Goal: Share content

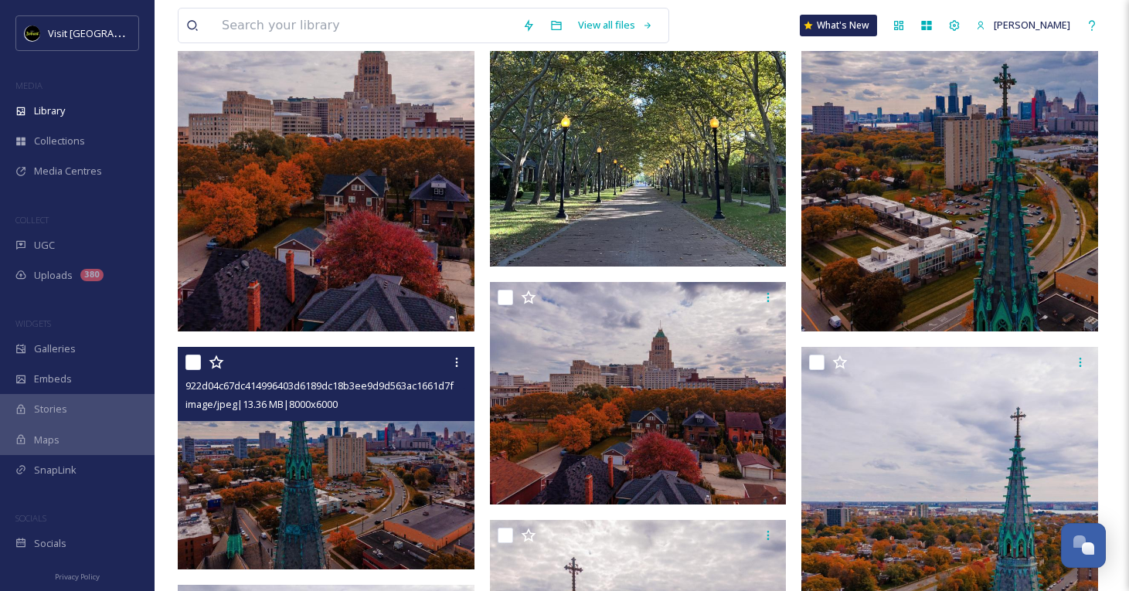
scroll to position [11188, 0]
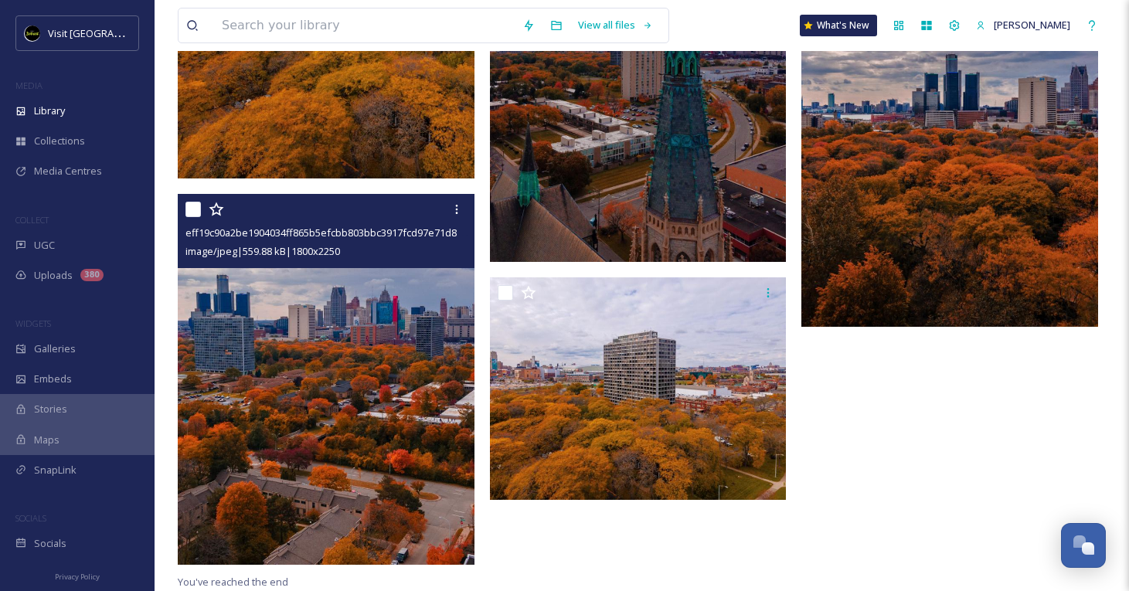
click at [270, 308] on img at bounding box center [326, 379] width 297 height 371
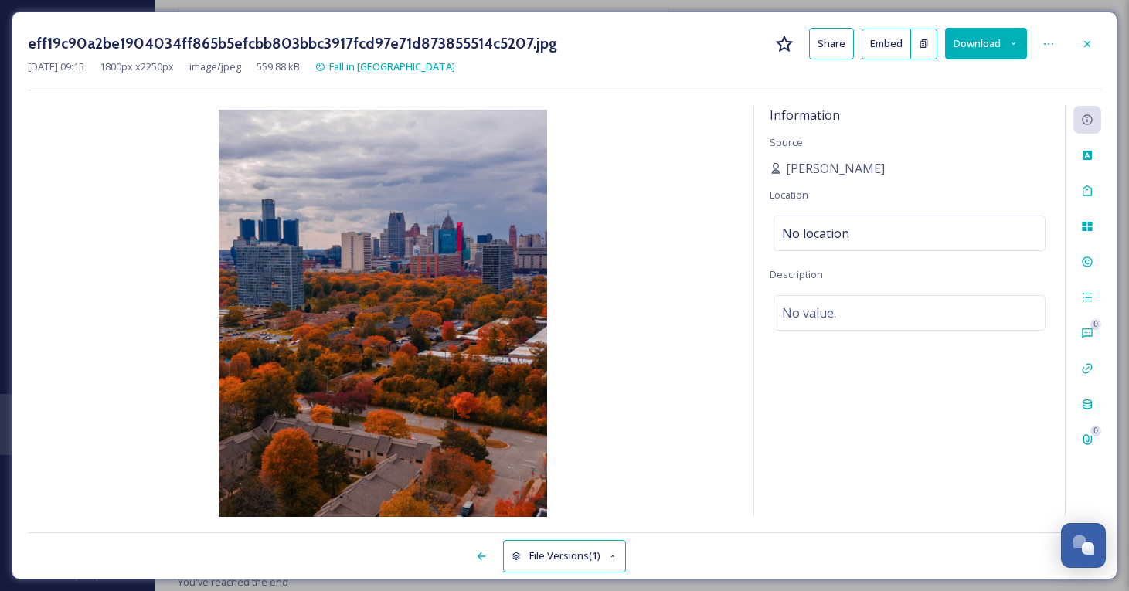
click at [844, 47] on button "Share" at bounding box center [831, 44] width 45 height 32
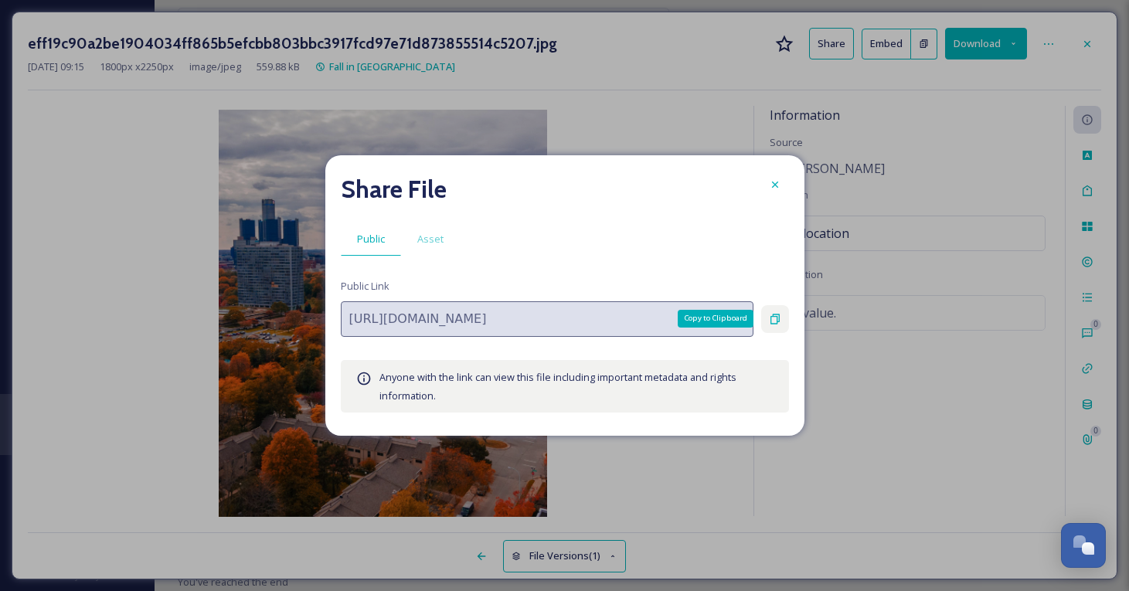
click at [772, 319] on icon at bounding box center [775, 319] width 12 height 12
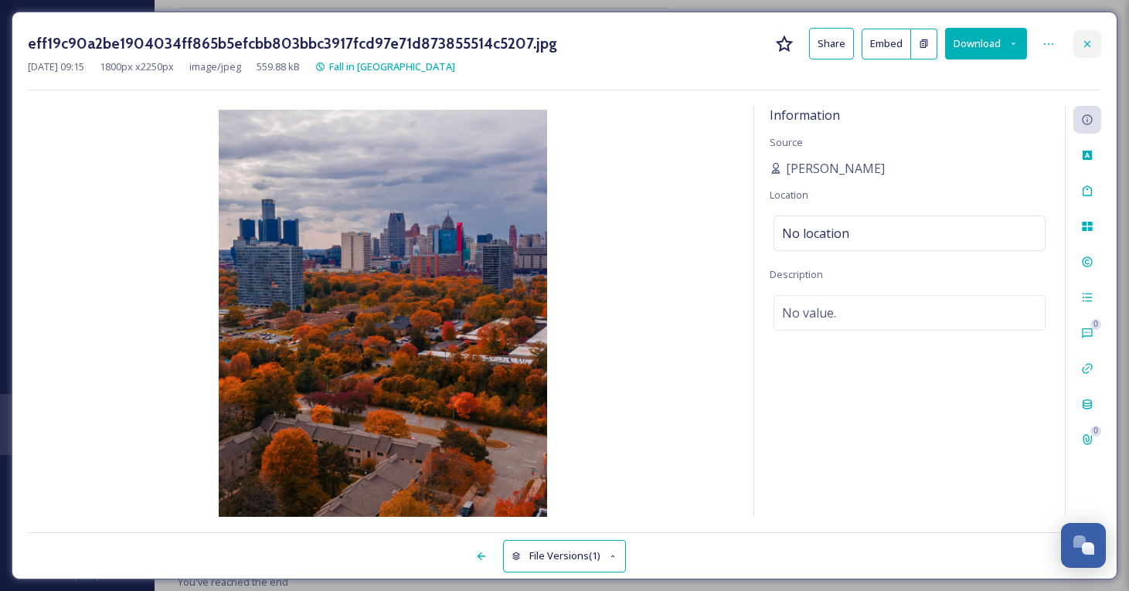
click at [1083, 39] on icon at bounding box center [1087, 44] width 12 height 12
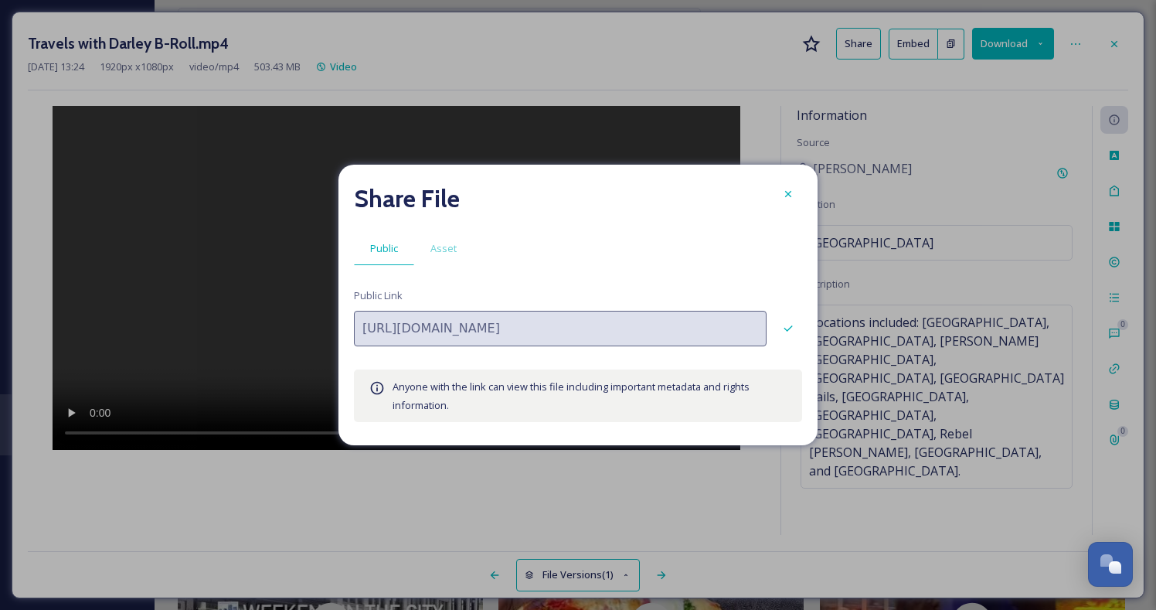
scroll to position [866, 0]
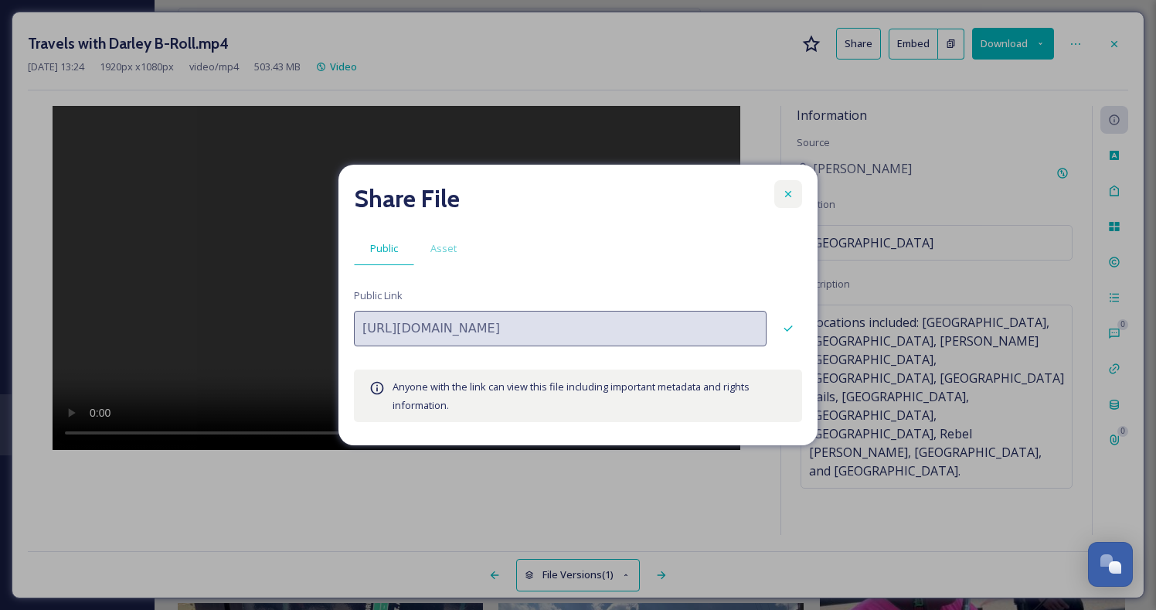
click at [789, 204] on div at bounding box center [788, 194] width 28 height 28
